Goal: Information Seeking & Learning: Learn about a topic

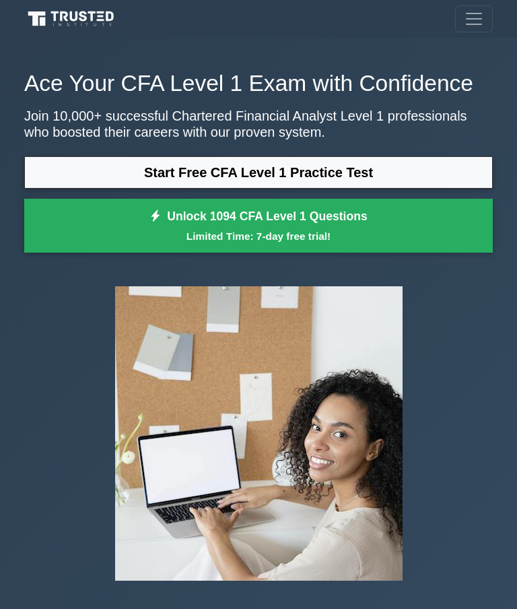
click at [90, 189] on link "Start Free CFA Level 1 Practice Test" at bounding box center [258, 172] width 469 height 32
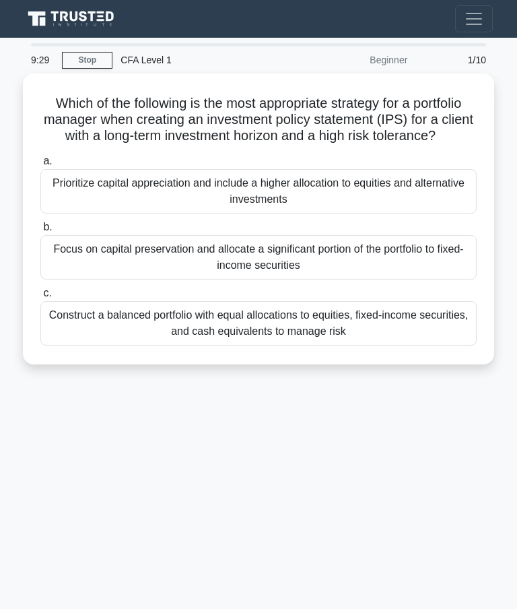
click at [96, 207] on div "Prioritize capital appreciation and include a higher allocation to equities and…" at bounding box center [258, 191] width 436 height 44
click at [40, 166] on input "a. Prioritize capital appreciation and include a higher allocation to equities …" at bounding box center [40, 161] width 0 height 9
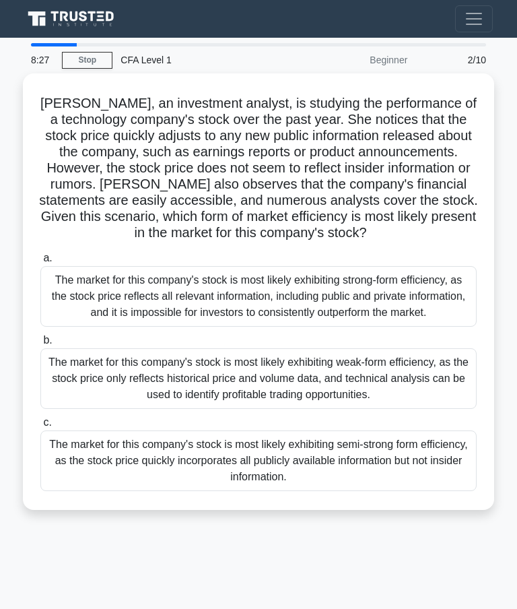
click at [99, 300] on div "The market for this company's stock is most likely exhibiting strong-form effic…" at bounding box center [258, 296] width 436 height 61
click at [40, 263] on input "a. The market for this company's stock is most likely exhibiting strong-form ef…" at bounding box center [40, 258] width 0 height 9
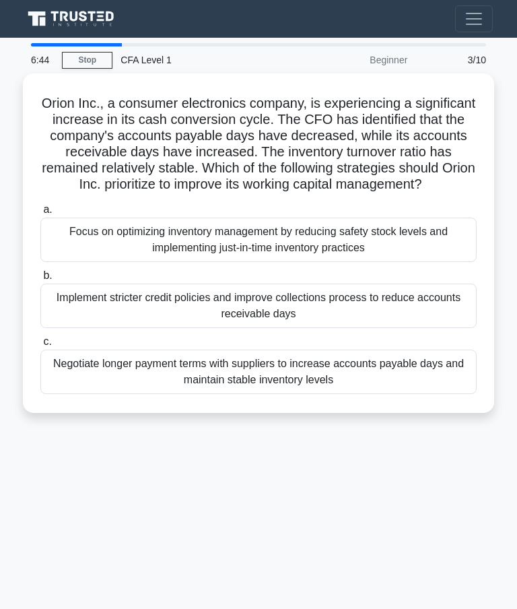
click at [79, 319] on div "Implement stricter credit policies and improve collections process to reduce ac…" at bounding box center [258, 306] width 436 height 44
click at [40, 280] on input "b. Implement stricter credit policies and improve collections process to reduce…" at bounding box center [40, 275] width 0 height 9
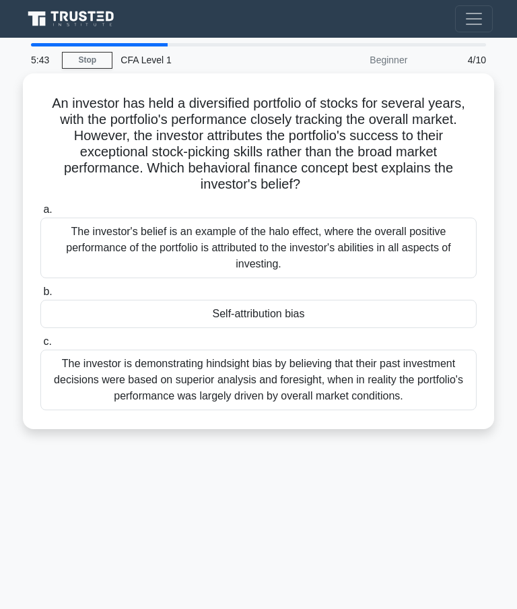
click at [82, 315] on div "Self-attribution bias" at bounding box center [258, 314] width 436 height 28
click at [40, 296] on input "b. Self-attribution bias" at bounding box center [40, 292] width 0 height 9
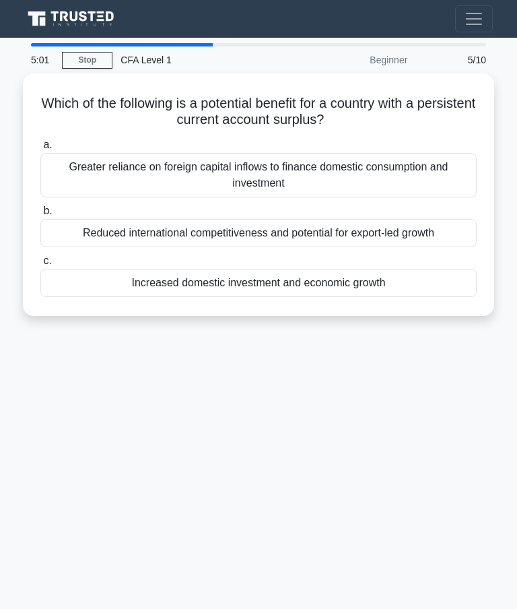
click at [87, 170] on div "Greater reliance on foreign capital inflows to finance domestic consumption and…" at bounding box center [258, 175] width 436 height 44
click at [40, 150] on input "a. Greater reliance on foreign capital inflows to finance domestic consumption …" at bounding box center [40, 145] width 0 height 9
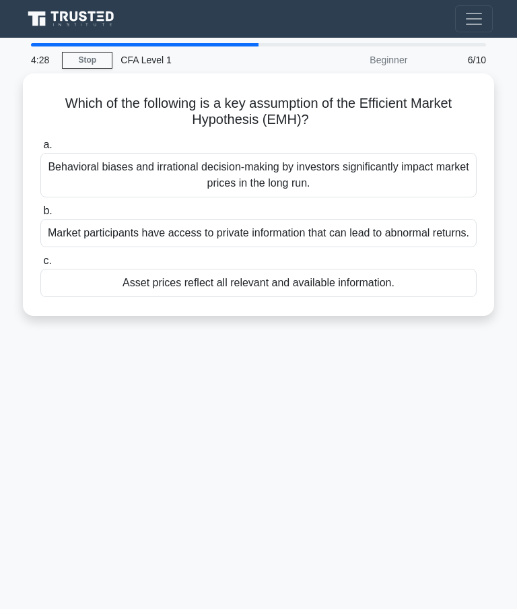
click at [87, 296] on div "Asset prices reflect all relevant and available information." at bounding box center [258, 283] width 436 height 28
click at [40, 265] on input "c. Asset prices reflect all relevant and available information." at bounding box center [40, 261] width 0 height 9
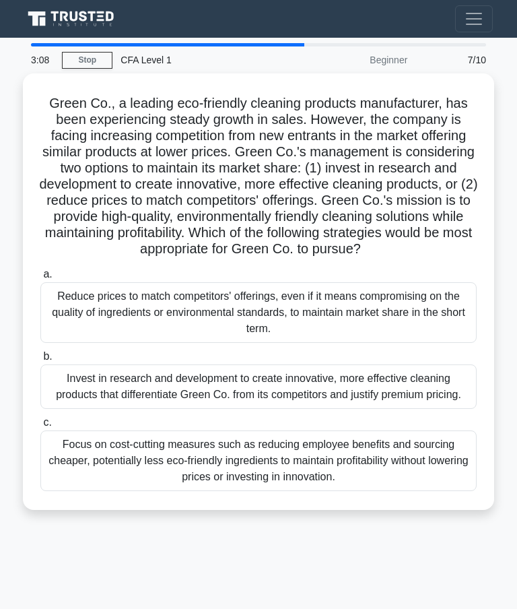
click at [82, 409] on div "Invest in research and development to create innovative, more effective cleanin…" at bounding box center [258, 386] width 436 height 44
click at [40, 361] on input "b. Invest in research and development to create innovative, more effective clea…" at bounding box center [40, 356] width 0 height 9
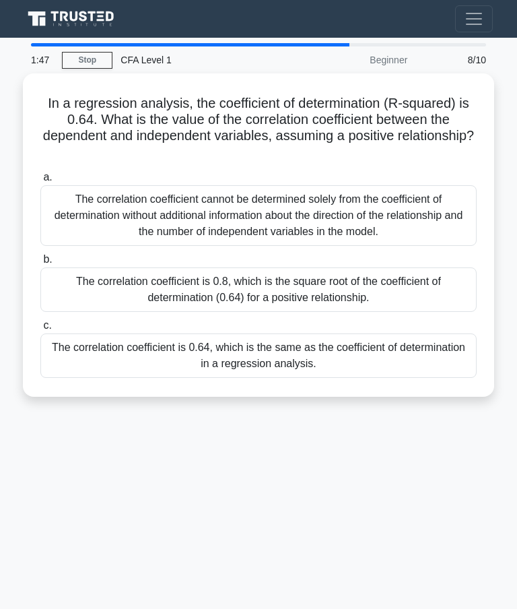
click at [434, 196] on div "The correlation coefficient cannot be determined solely from the coefficient of…" at bounding box center [258, 215] width 436 height 61
click at [40, 182] on input "a. The correlation coefficient cannot be determined solely from the coefficient…" at bounding box center [40, 177] width 0 height 9
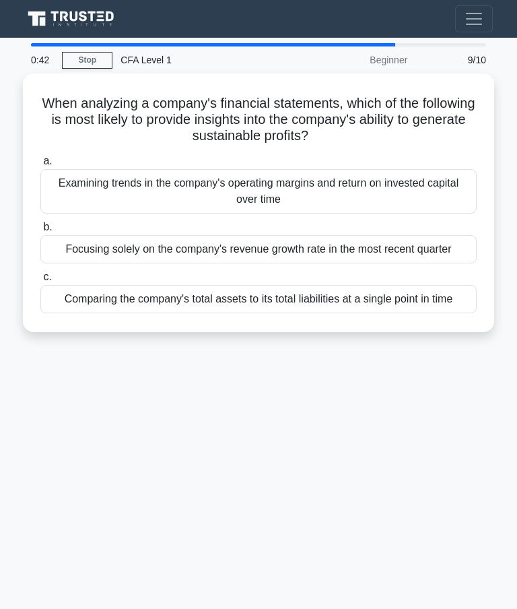
click at [459, 186] on div "Examining trends in the company's operating margins and return on invested capi…" at bounding box center [258, 191] width 436 height 44
click at [40, 166] on input "a. Examining trends in the company's operating margins and return on invested c…" at bounding box center [40, 161] width 0 height 9
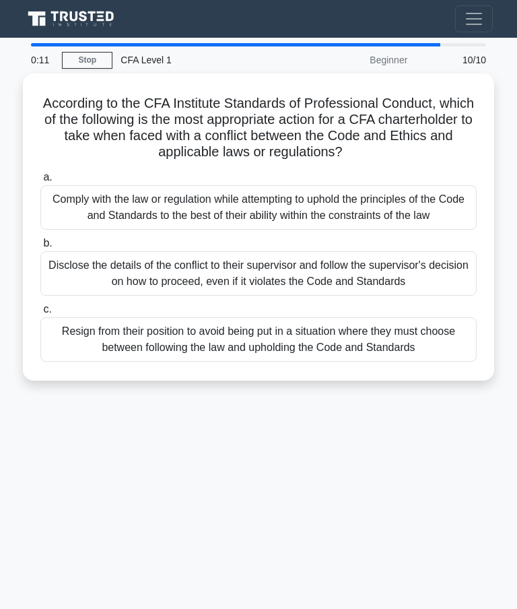
click at [442, 226] on div "Comply with the law or regulation while attempting to uphold the principles of …" at bounding box center [258, 207] width 436 height 44
click at [40, 182] on input "a. Comply with the law or regulation while attempting to uphold the principles …" at bounding box center [40, 177] width 0 height 9
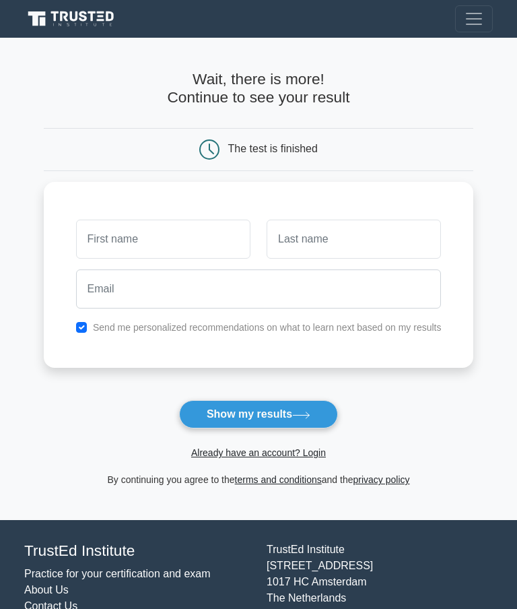
click at [310, 413] on icon at bounding box center [301, 414] width 18 height 7
click at [99, 214] on div at bounding box center [163, 239] width 191 height 50
click at [99, 230] on input "text" at bounding box center [163, 239] width 174 height 39
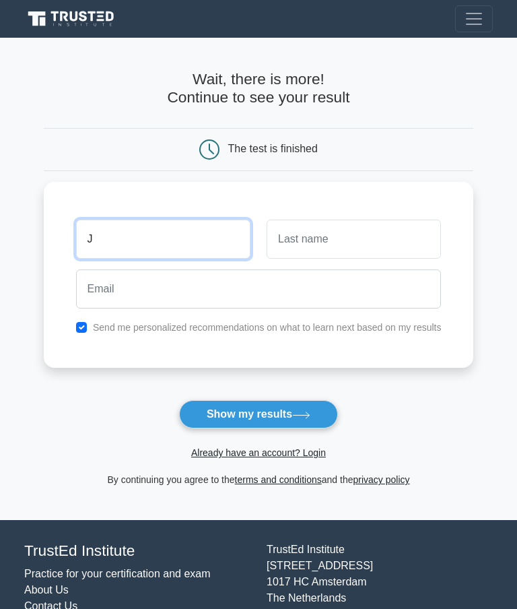
type input "J"
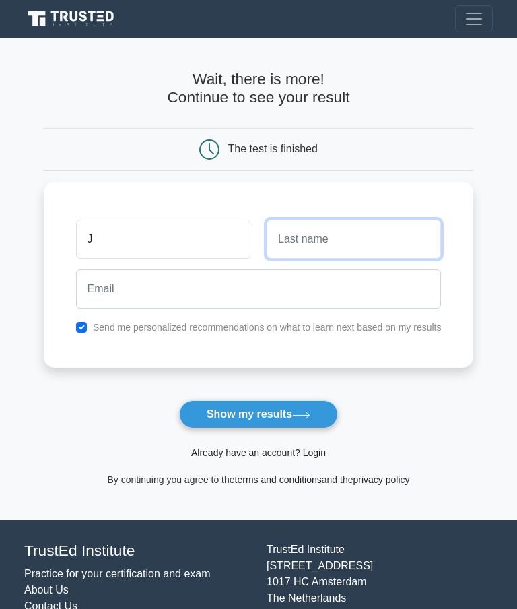
click at [413, 226] on input "text" at bounding box center [354, 239] width 174 height 39
type input "J"
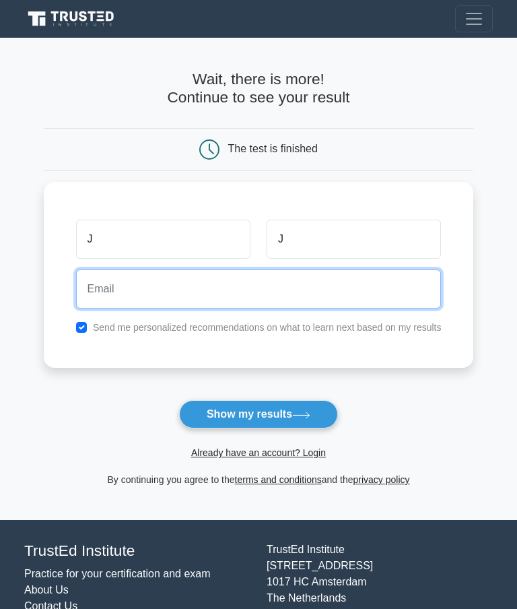
click at [360, 294] on input "email" at bounding box center [259, 288] width 366 height 39
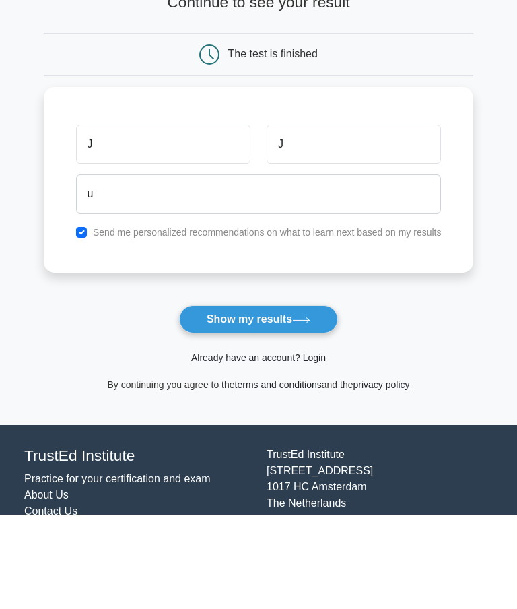
click at [311, 400] on button "Show my results" at bounding box center [258, 414] width 159 height 28
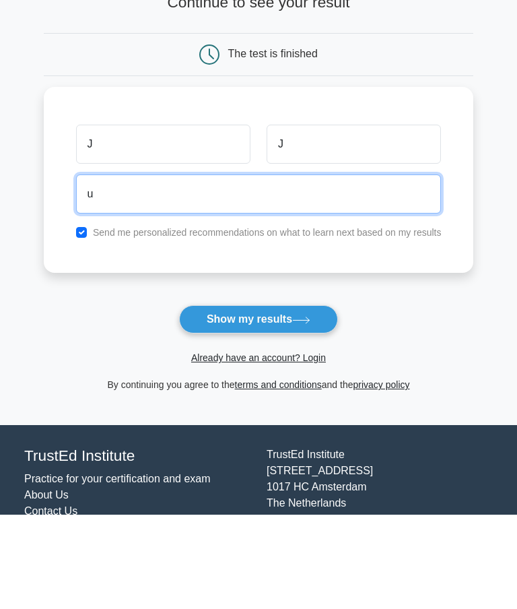
click at [103, 269] on input "u" at bounding box center [259, 288] width 366 height 39
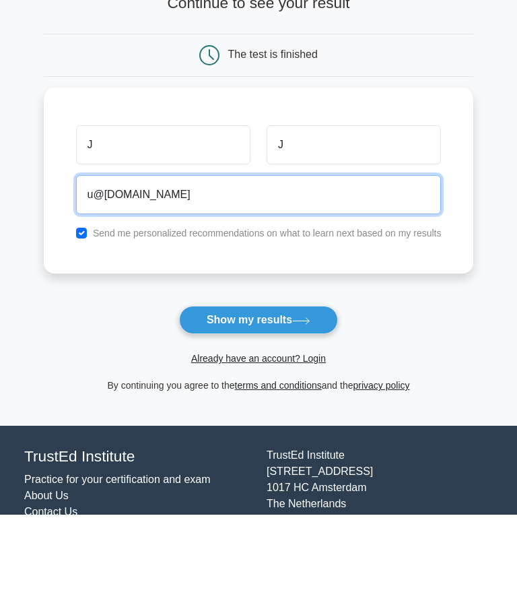
type input "u@[DOMAIN_NAME]"
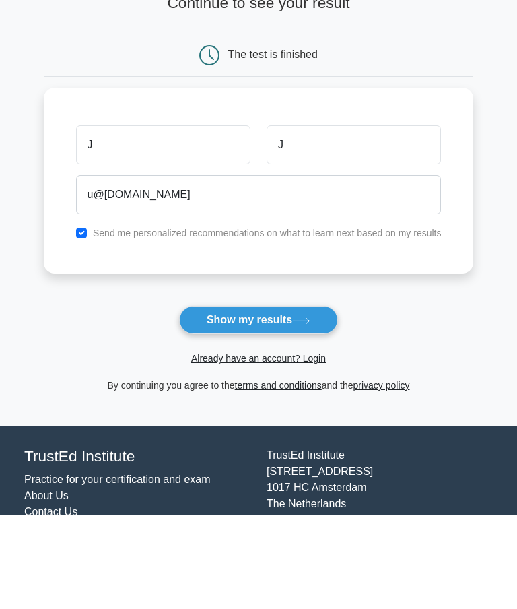
click at [310, 411] on icon at bounding box center [301, 414] width 18 height 7
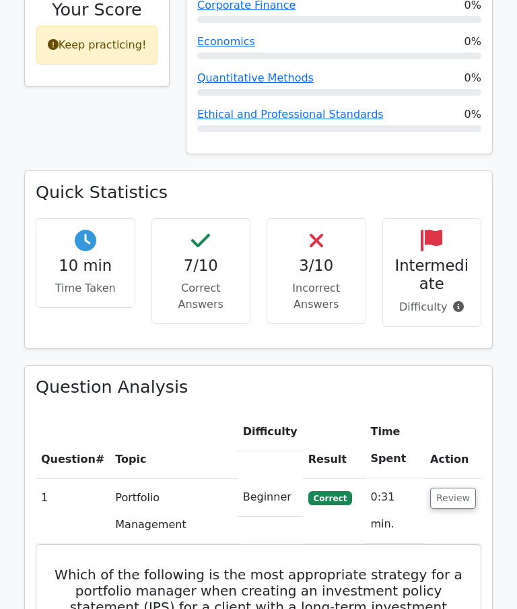
scroll to position [665, 0]
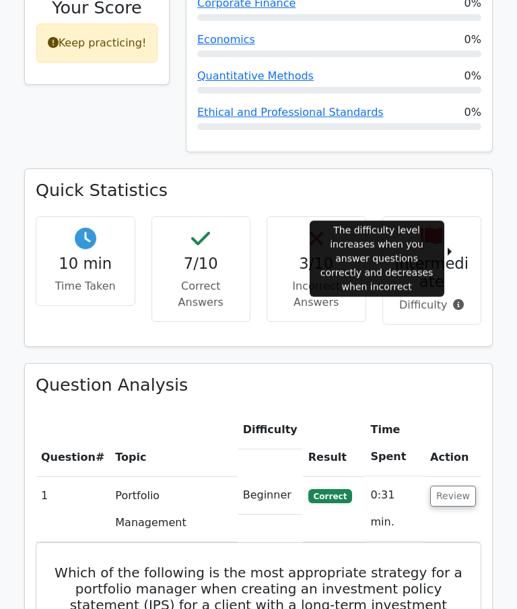
click at [457, 299] on icon at bounding box center [458, 304] width 11 height 11
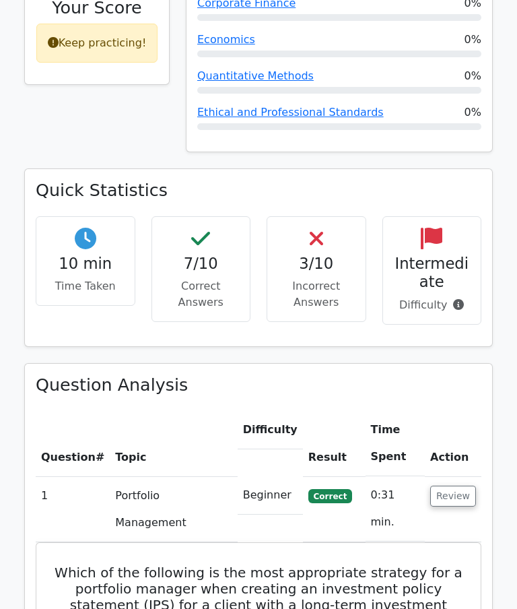
click at [428, 307] on div "Quick Statistics 10 min Time Taken 7/10 Correct Answers 3/10 Incorrect Answers …" at bounding box center [258, 265] width 485 height 195
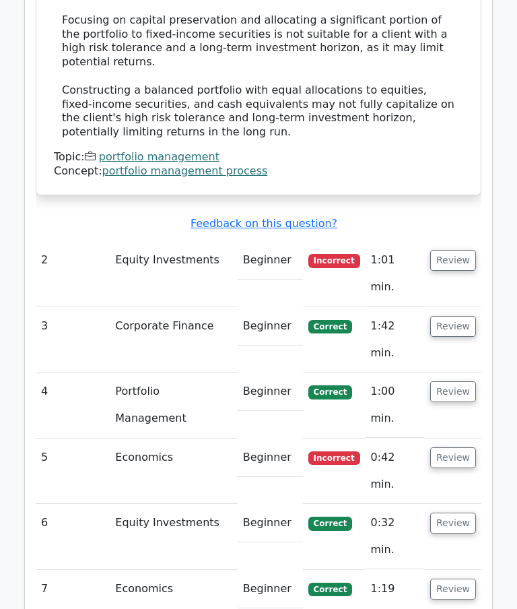
scroll to position [1679, 0]
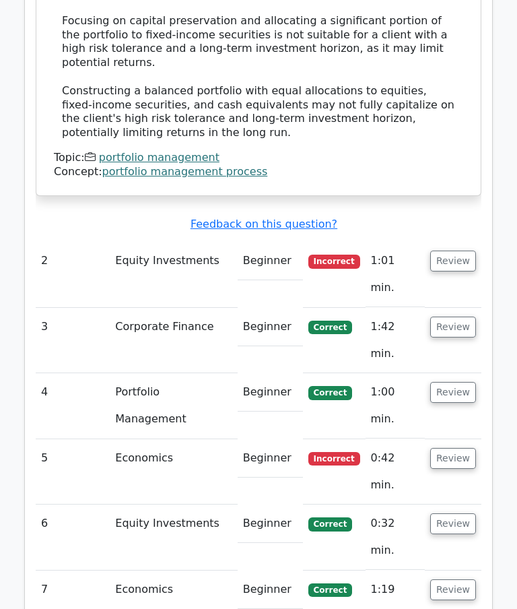
click at [459, 251] on button "Review" at bounding box center [453, 261] width 46 height 21
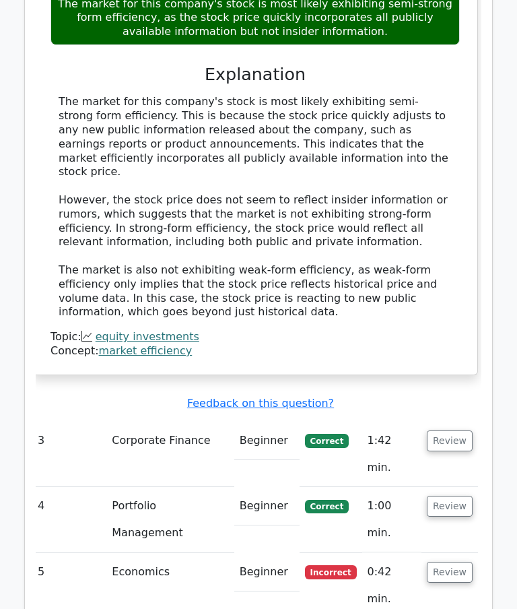
scroll to position [2393, 0]
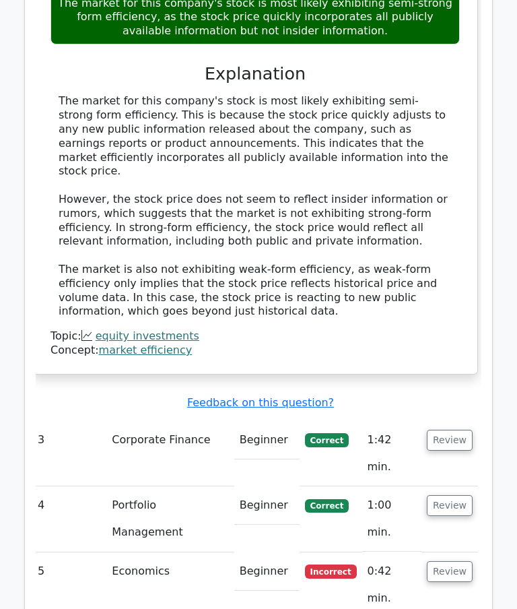
click at [458, 561] on button "Review" at bounding box center [450, 571] width 46 height 21
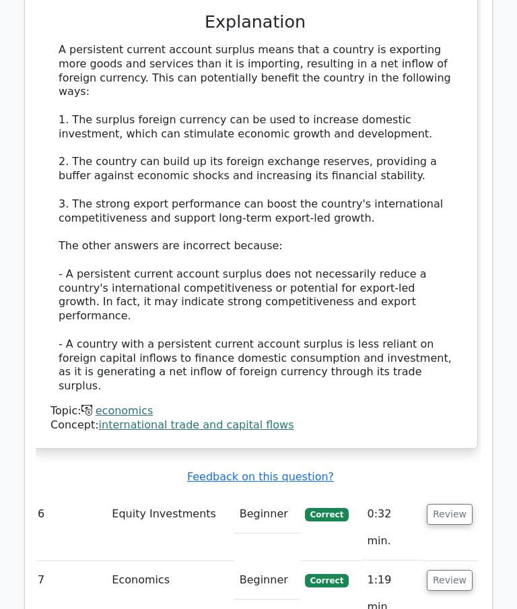
scroll to position [3237, 0]
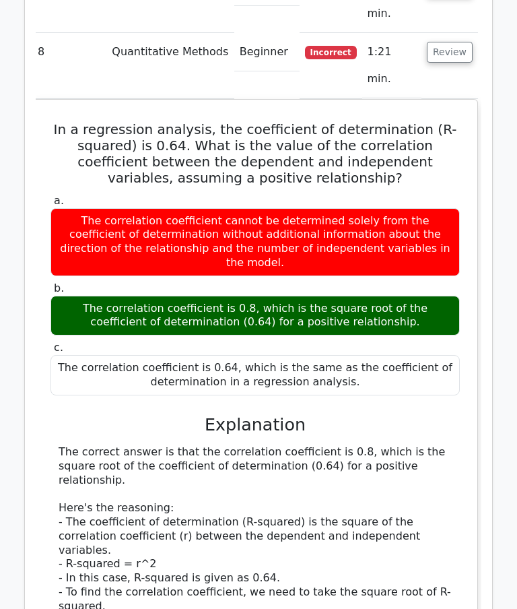
scroll to position [3834, 0]
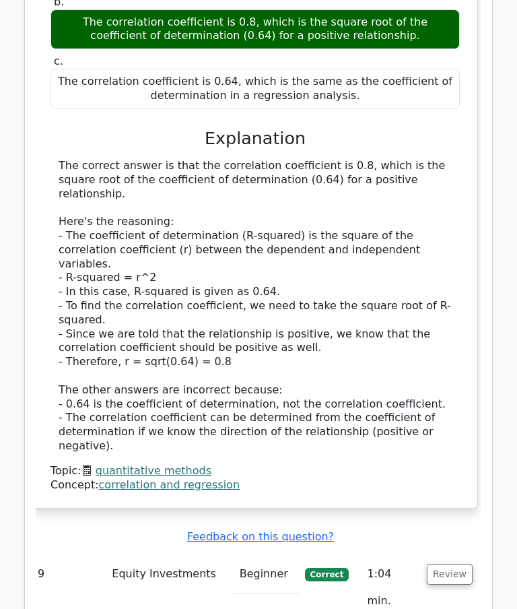
scroll to position [4121, 0]
